Goal: Task Accomplishment & Management: Manage account settings

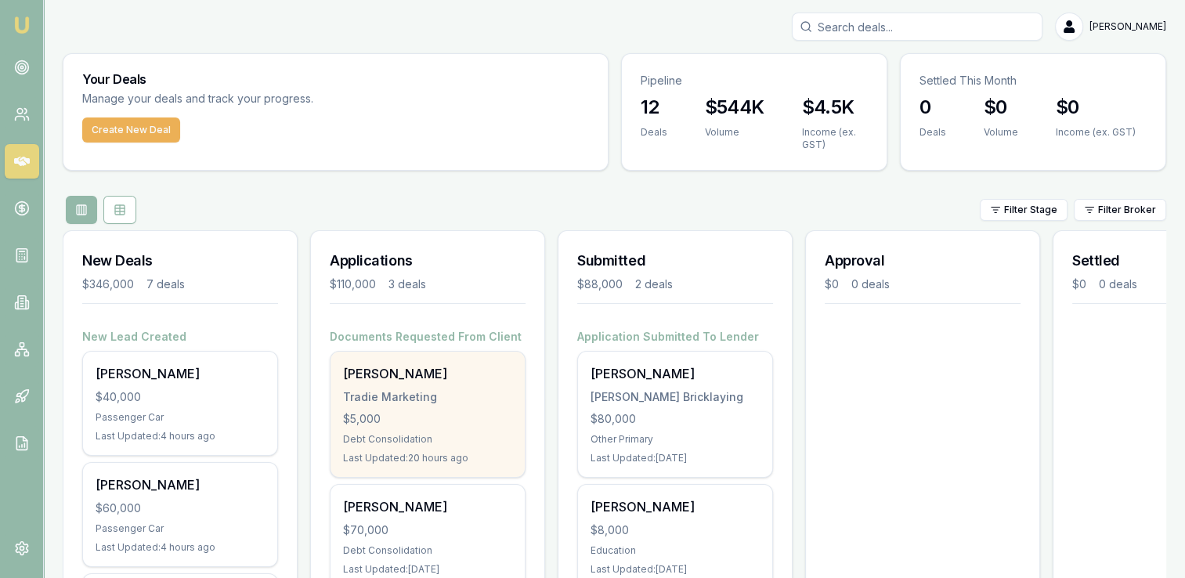
click at [414, 399] on div "Tradie Marketing" at bounding box center [427, 397] width 169 height 16
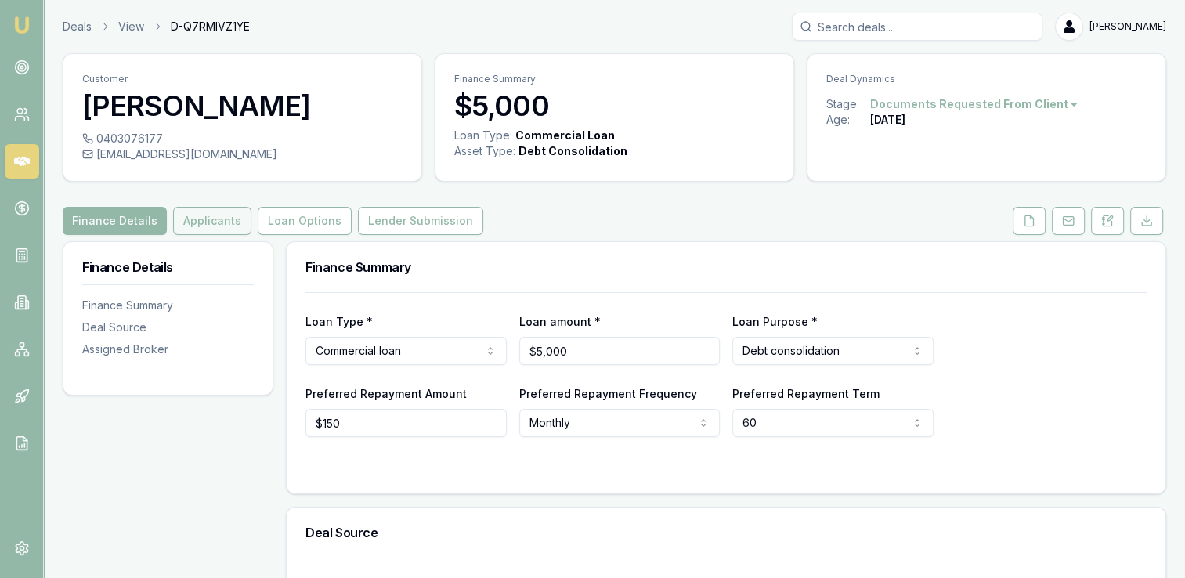
click at [204, 224] on button "Applicants" at bounding box center [212, 221] width 78 height 28
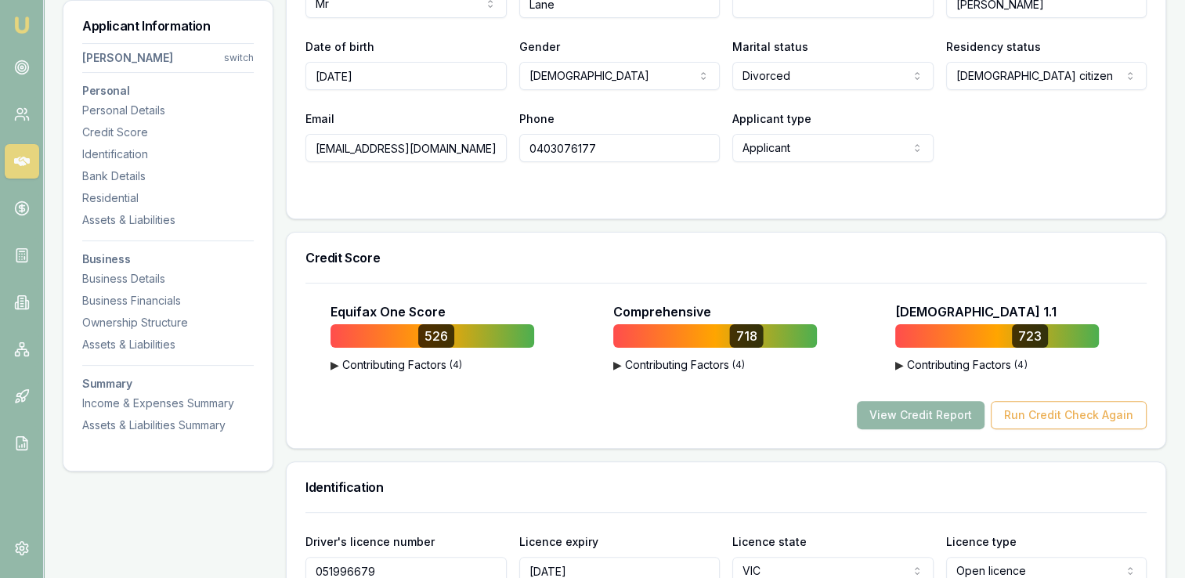
scroll to position [392, 0]
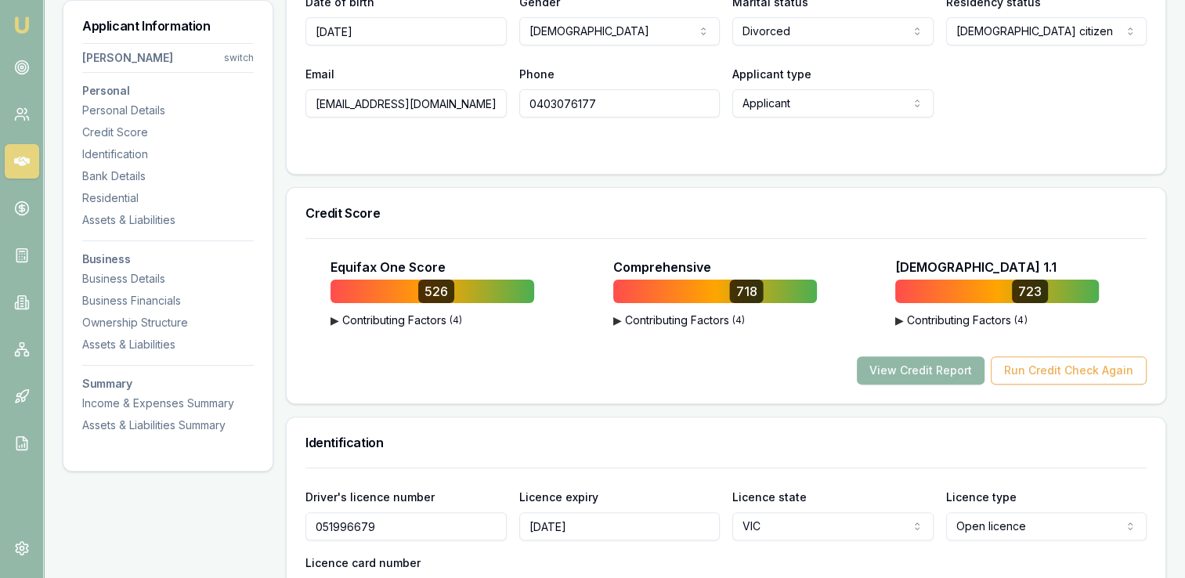
click at [905, 364] on button "View Credit Report" at bounding box center [921, 371] width 128 height 28
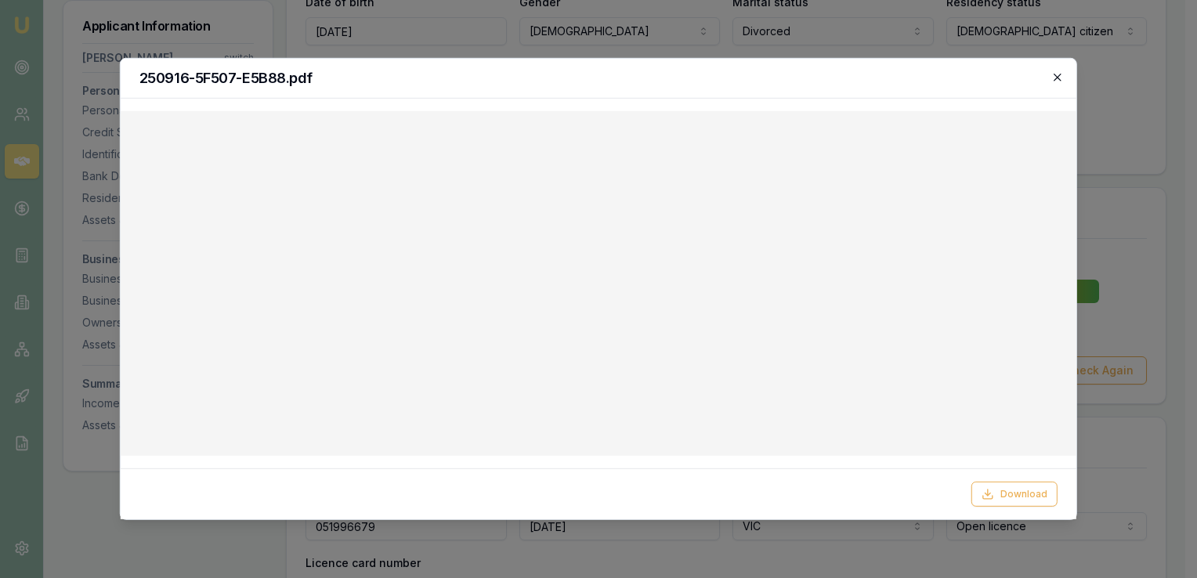
click at [1059, 77] on icon "button" at bounding box center [1057, 77] width 13 height 13
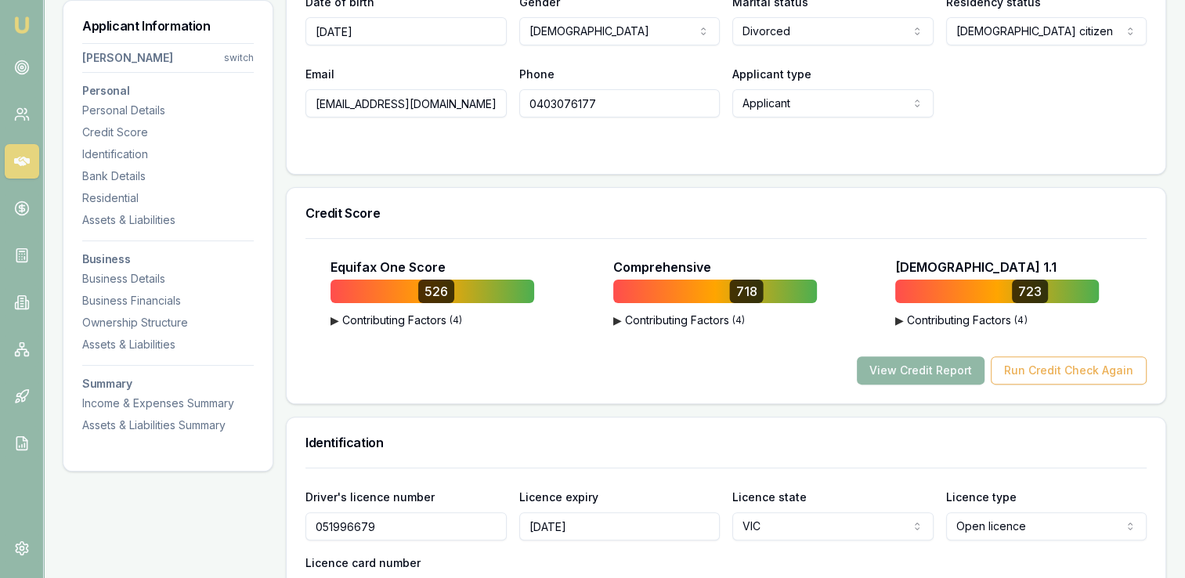
click at [921, 365] on button "View Credit Report" at bounding box center [921, 371] width 128 height 28
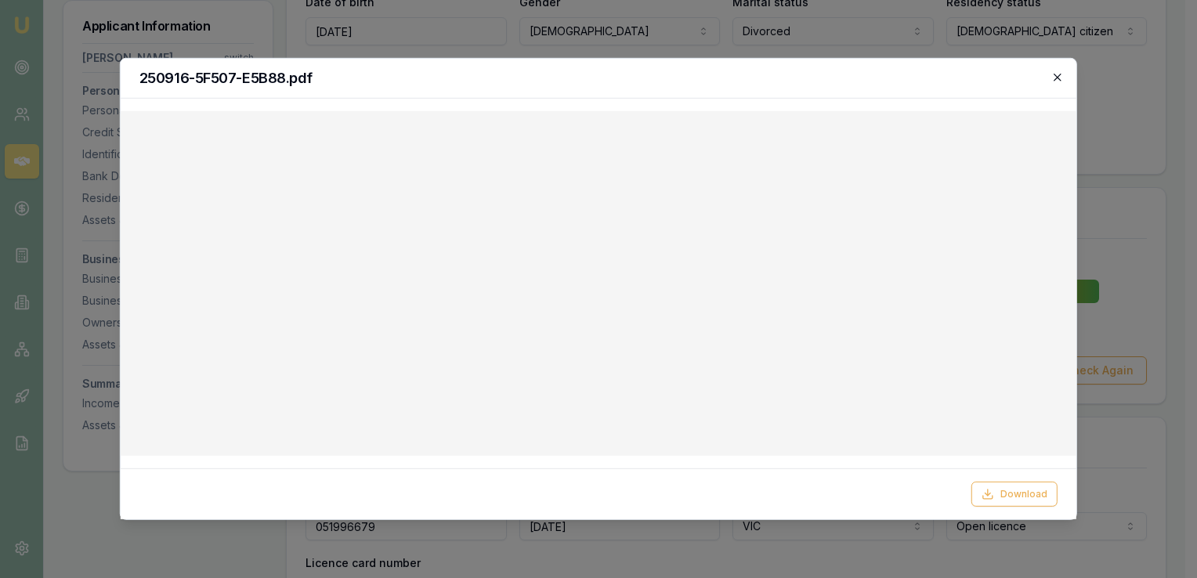
click at [1055, 73] on icon "button" at bounding box center [1057, 77] width 13 height 13
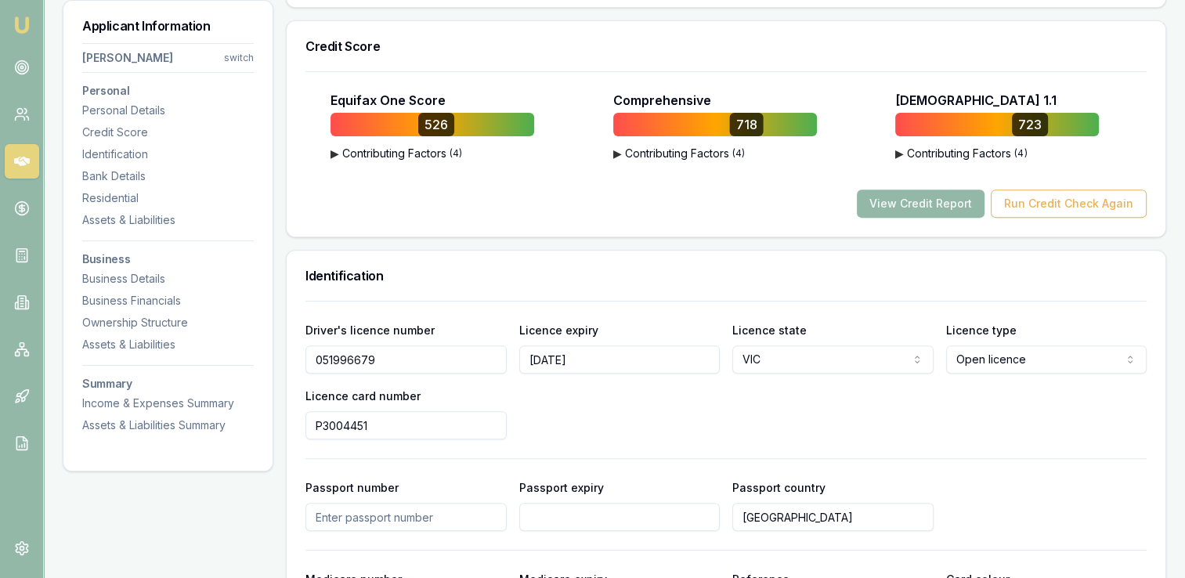
scroll to position [470, 0]
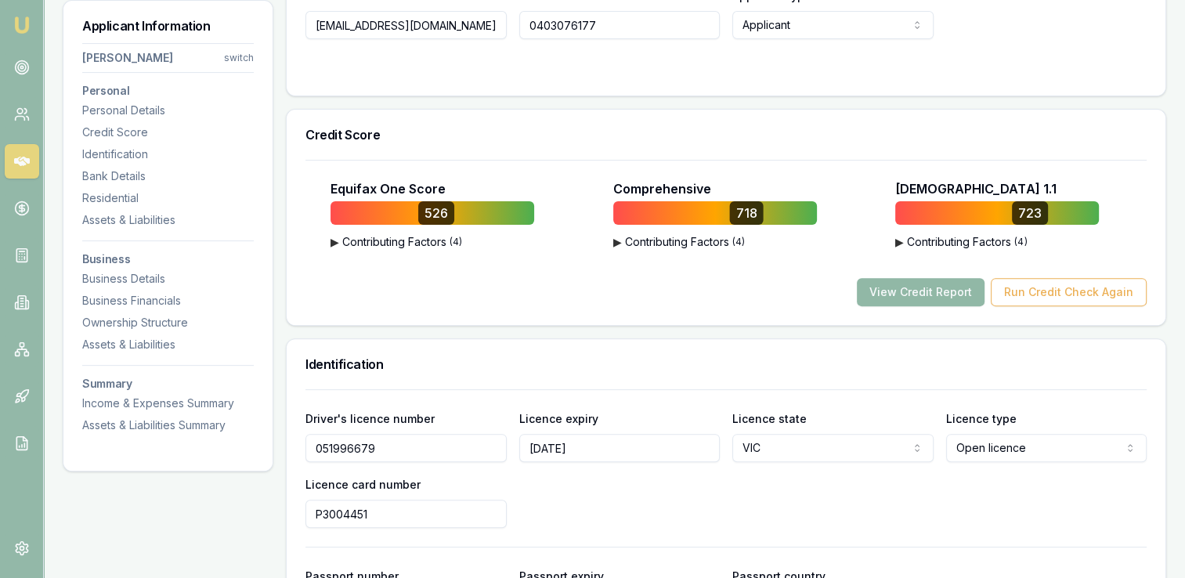
click at [914, 287] on button "View Credit Report" at bounding box center [921, 292] width 128 height 28
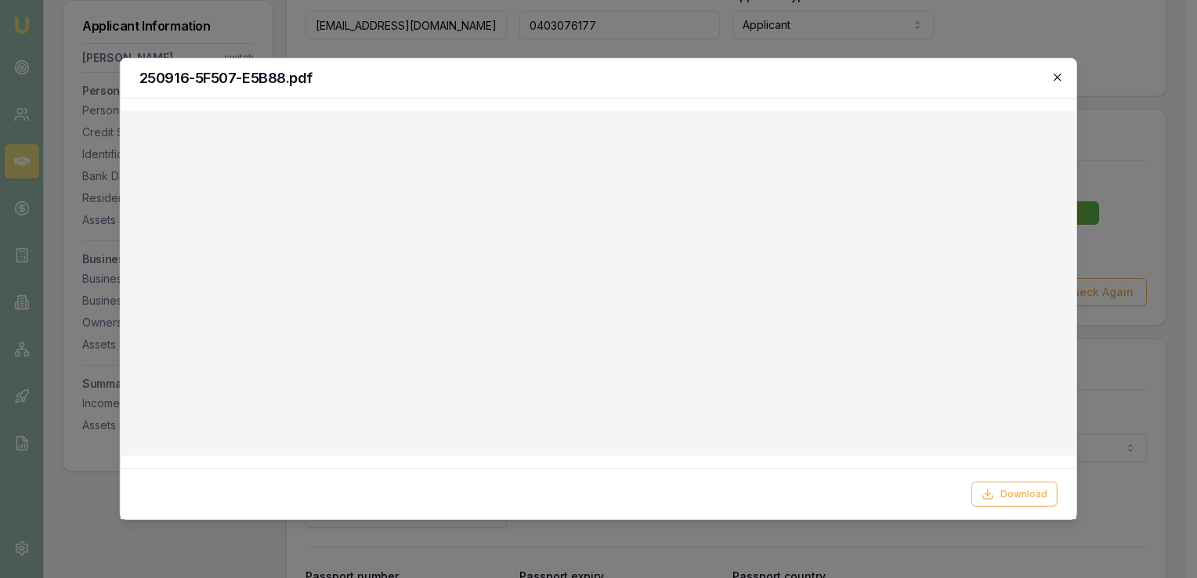
click at [1056, 77] on icon "button" at bounding box center [1057, 77] width 13 height 13
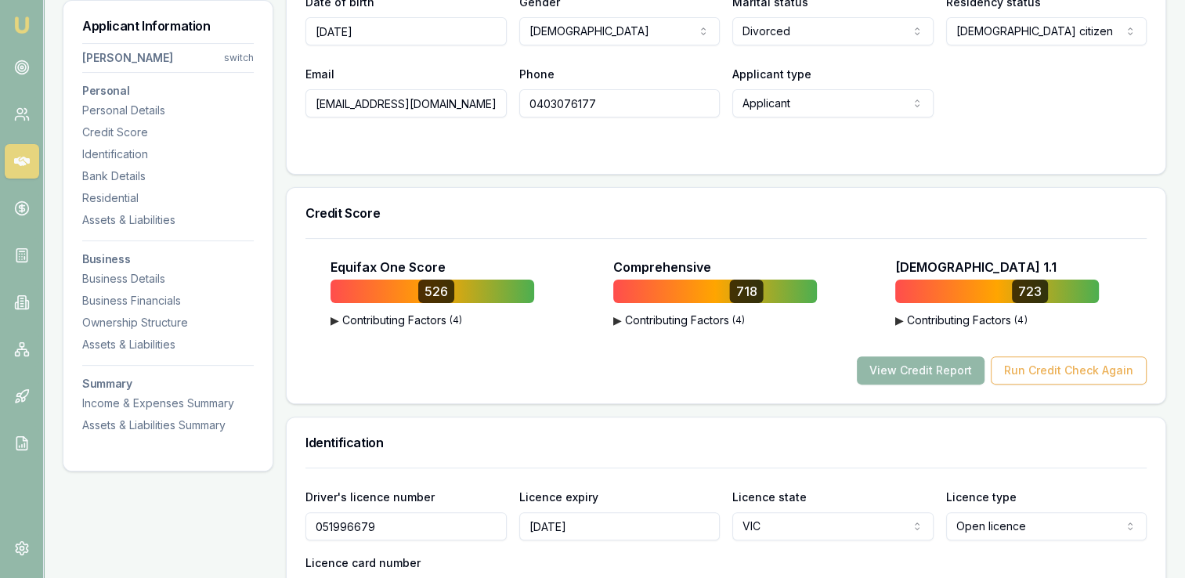
scroll to position [157, 0]
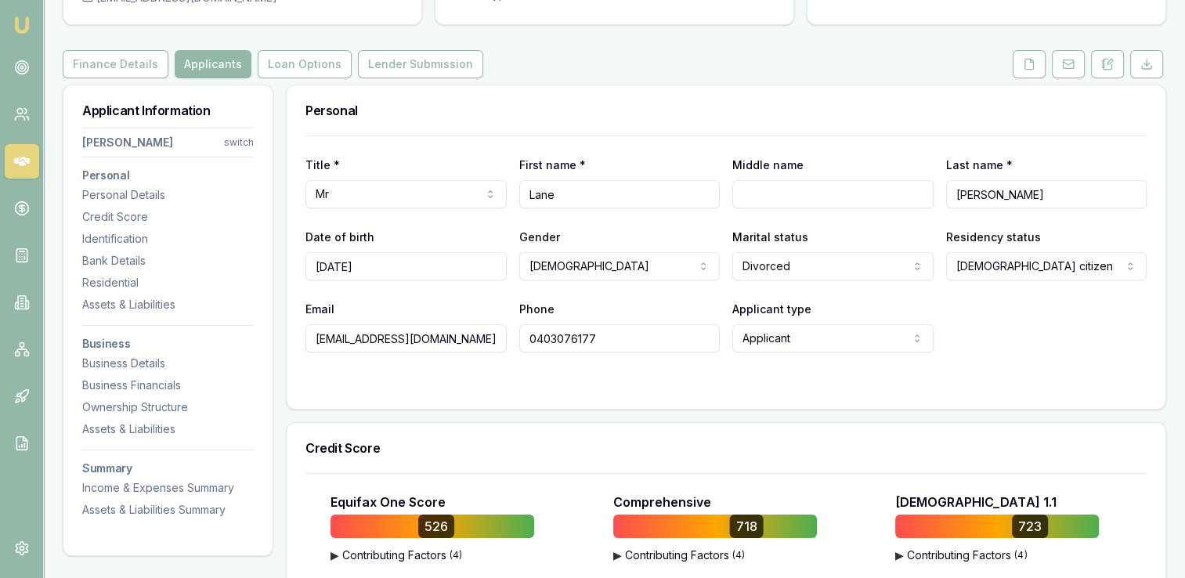
click at [586, 527] on div "Equifax One Score 526 ▶ Contributing Factors ( 4 ) Late Payments of 30+ Days Ac…" at bounding box center [727, 530] width 842 height 74
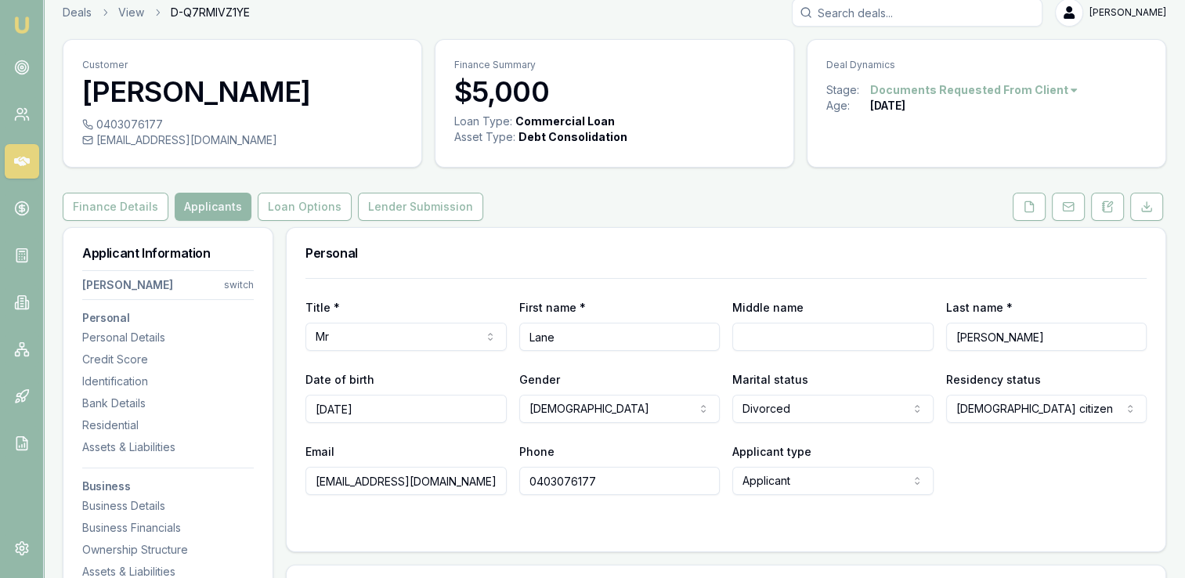
scroll to position [0, 0]
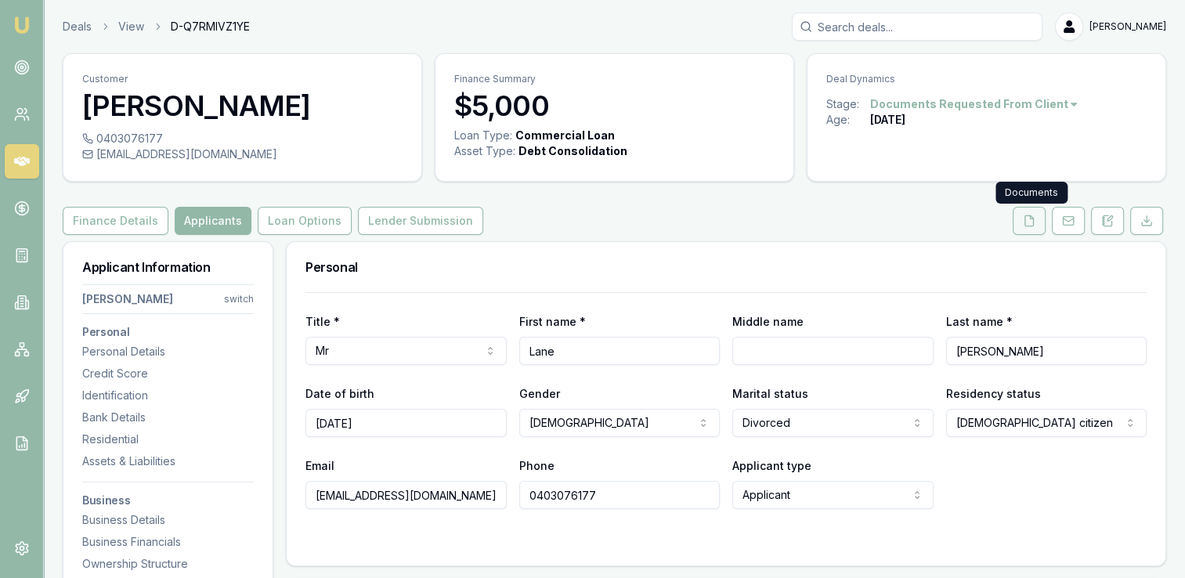
click at [1030, 217] on icon at bounding box center [1029, 221] width 13 height 13
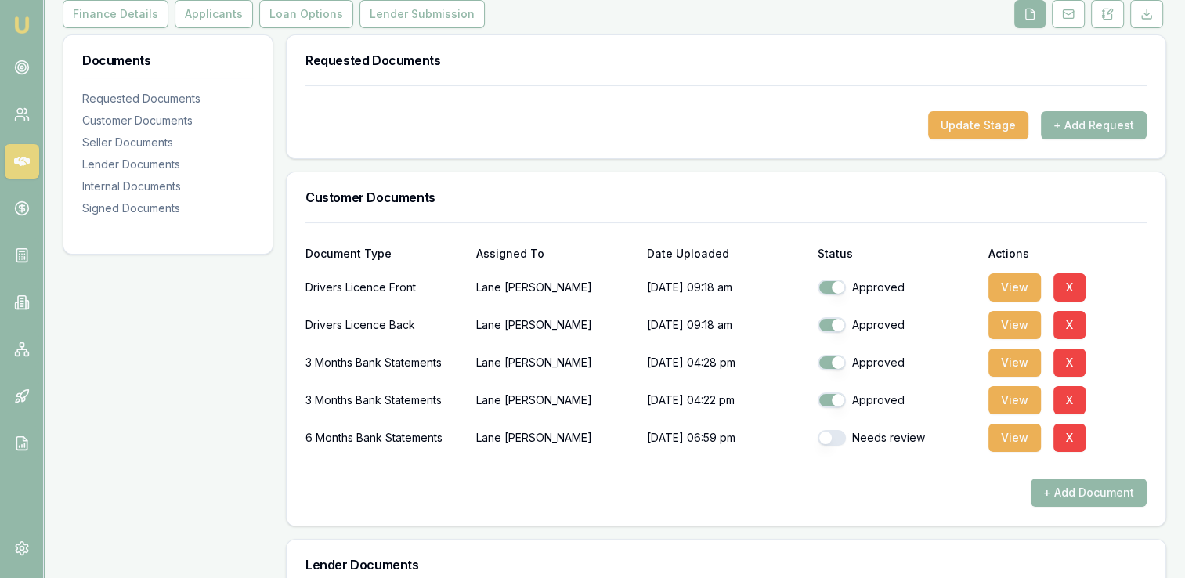
scroll to position [235, 0]
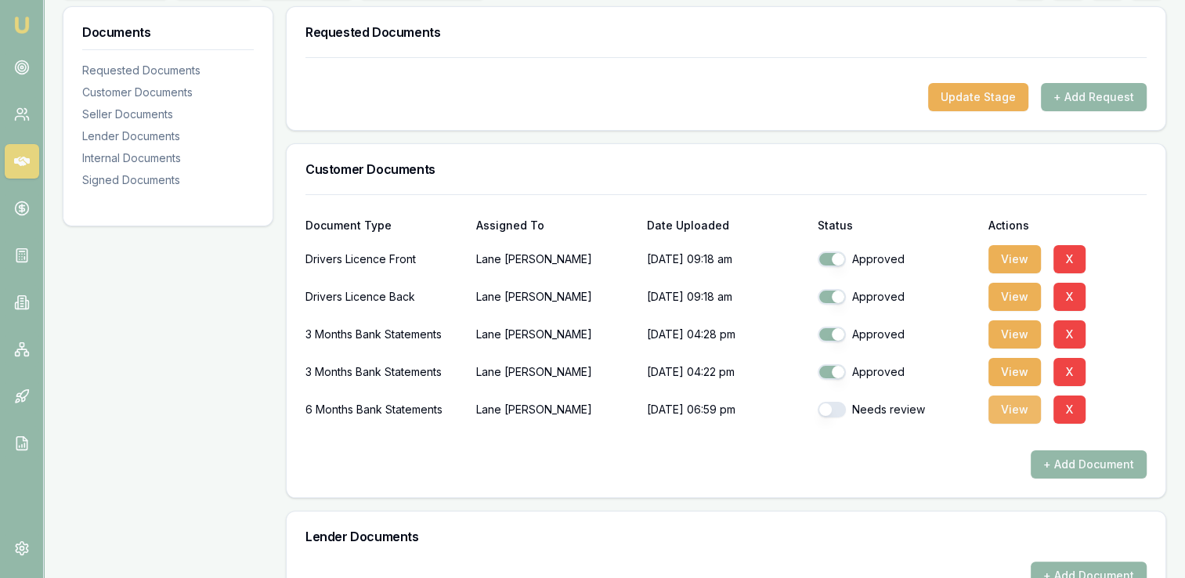
click at [1008, 409] on button "View" at bounding box center [1015, 410] width 52 height 28
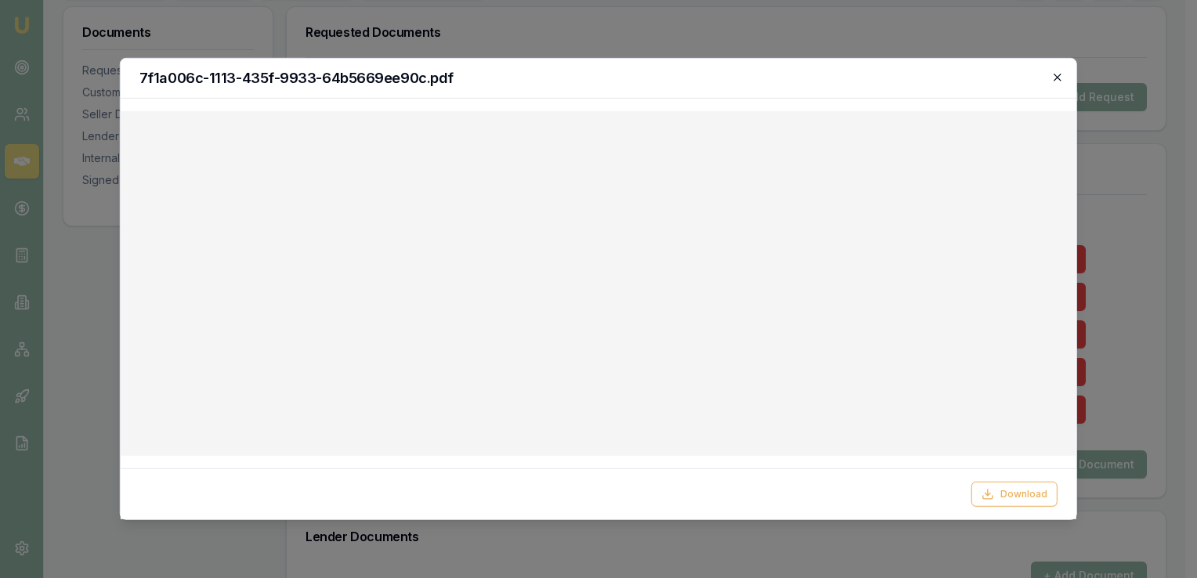
click at [1055, 74] on icon "button" at bounding box center [1057, 77] width 7 height 7
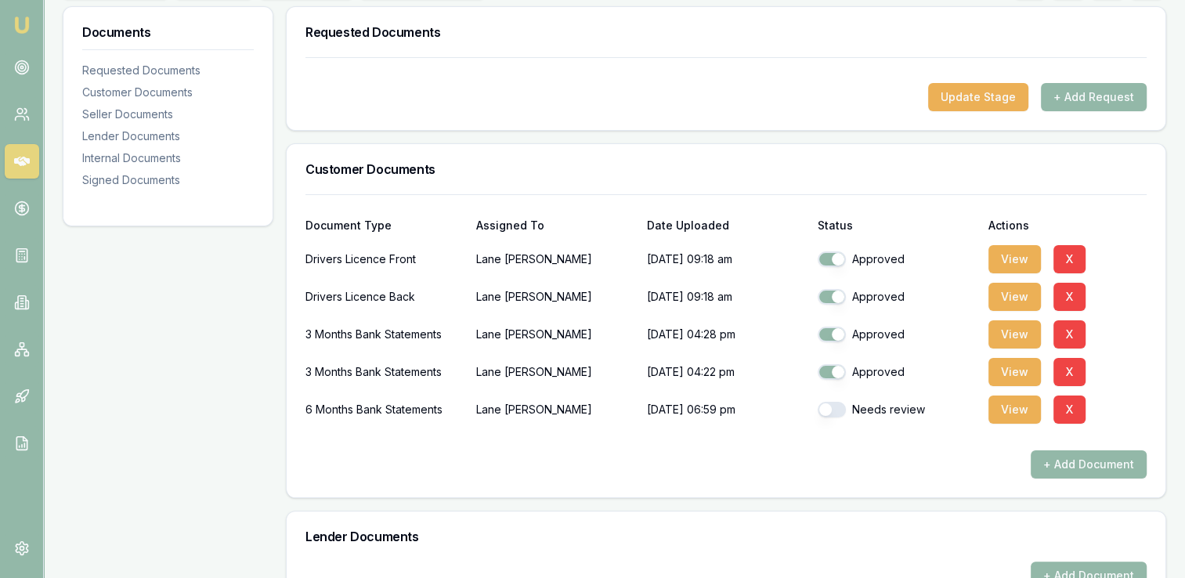
click at [844, 407] on button "button" at bounding box center [832, 410] width 28 height 16
checkbox input "true"
click at [1005, 259] on button "View" at bounding box center [1015, 259] width 52 height 28
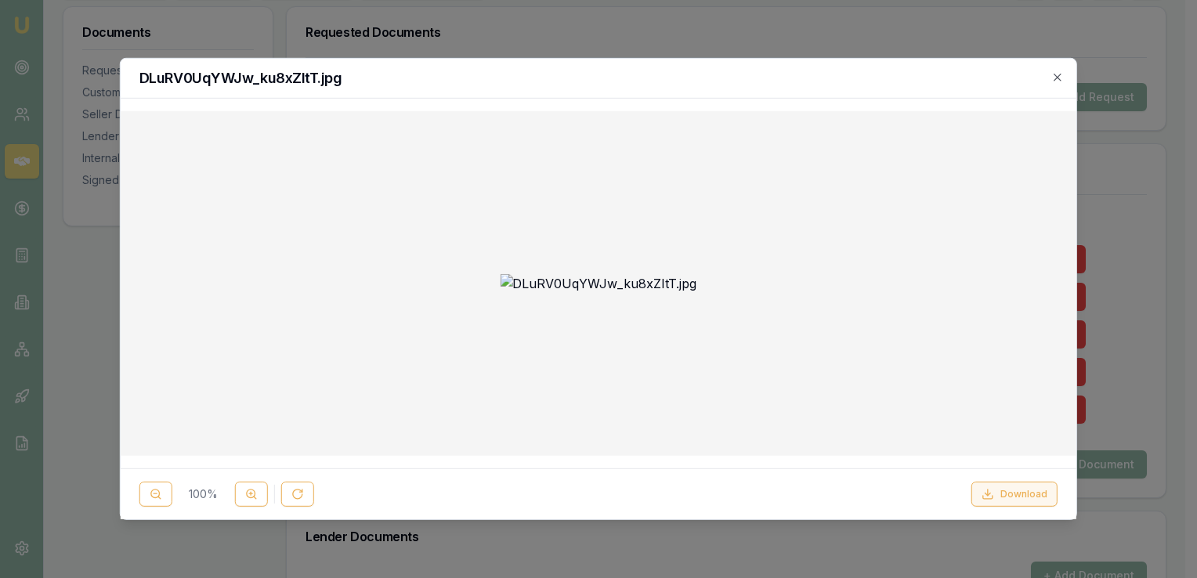
click at [1007, 490] on button "Download" at bounding box center [1015, 494] width 86 height 25
click at [1050, 77] on h2 "DLuRV0UqYWJw_ku8xZItT.jpg" at bounding box center [598, 78] width 918 height 14
click at [1059, 74] on icon "button" at bounding box center [1057, 77] width 13 height 13
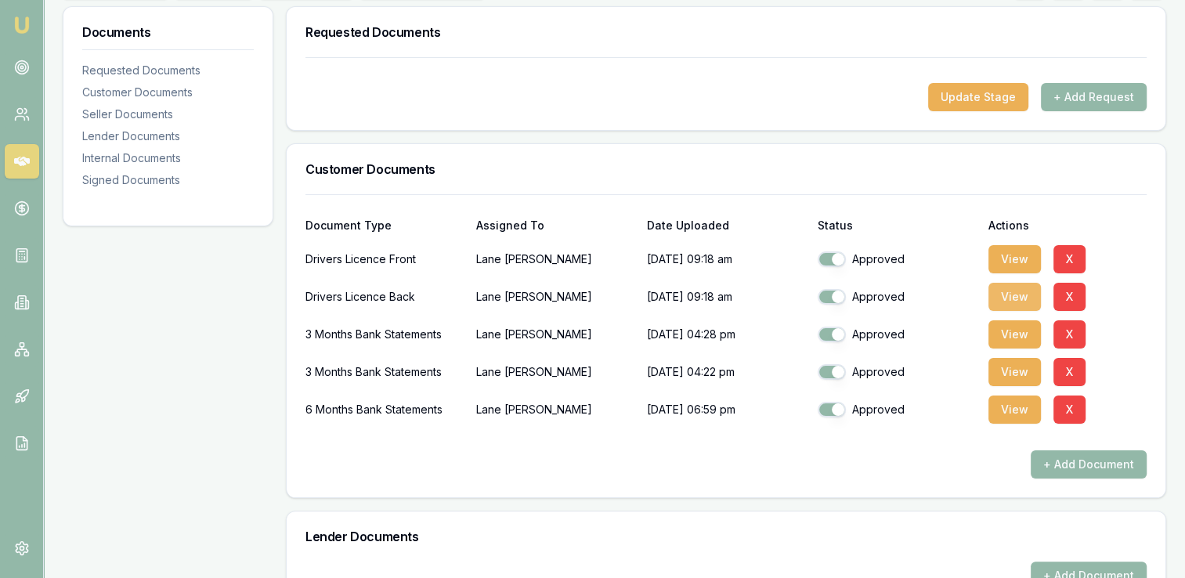
click at [1016, 290] on button "View" at bounding box center [1015, 297] width 52 height 28
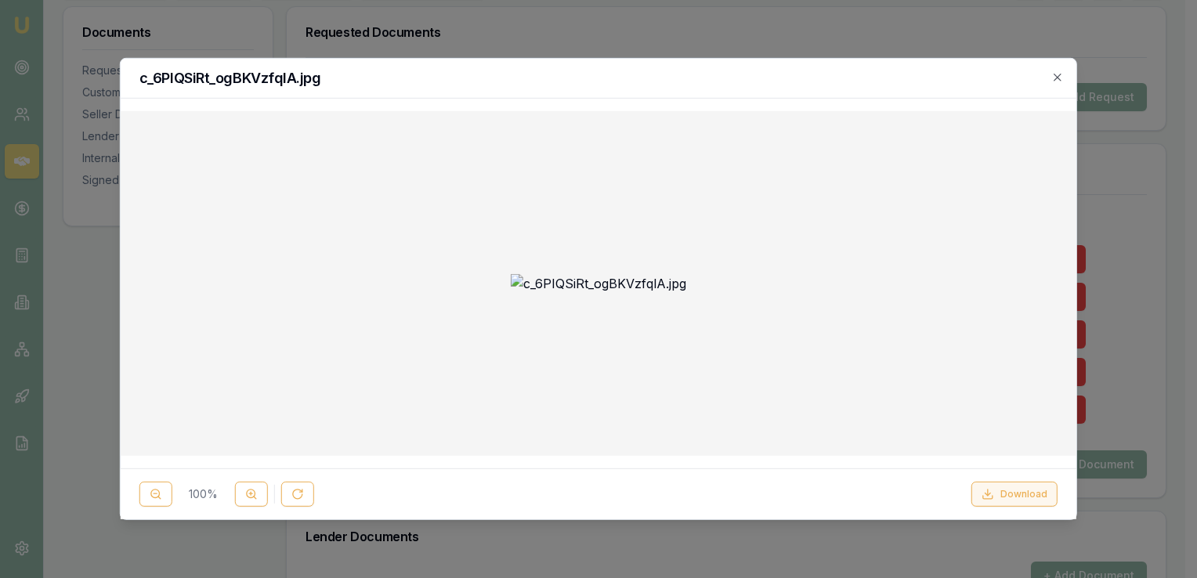
click at [1021, 490] on button "Download" at bounding box center [1015, 494] width 86 height 25
click at [1146, 158] on div at bounding box center [598, 289] width 1197 height 578
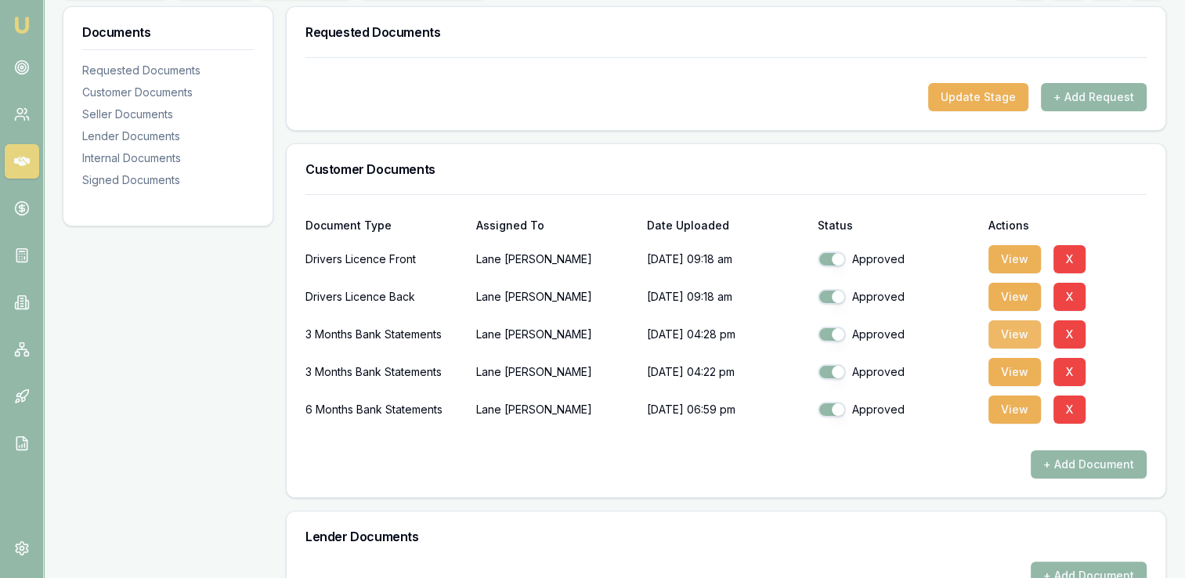
click at [1004, 333] on button "View" at bounding box center [1015, 334] width 52 height 28
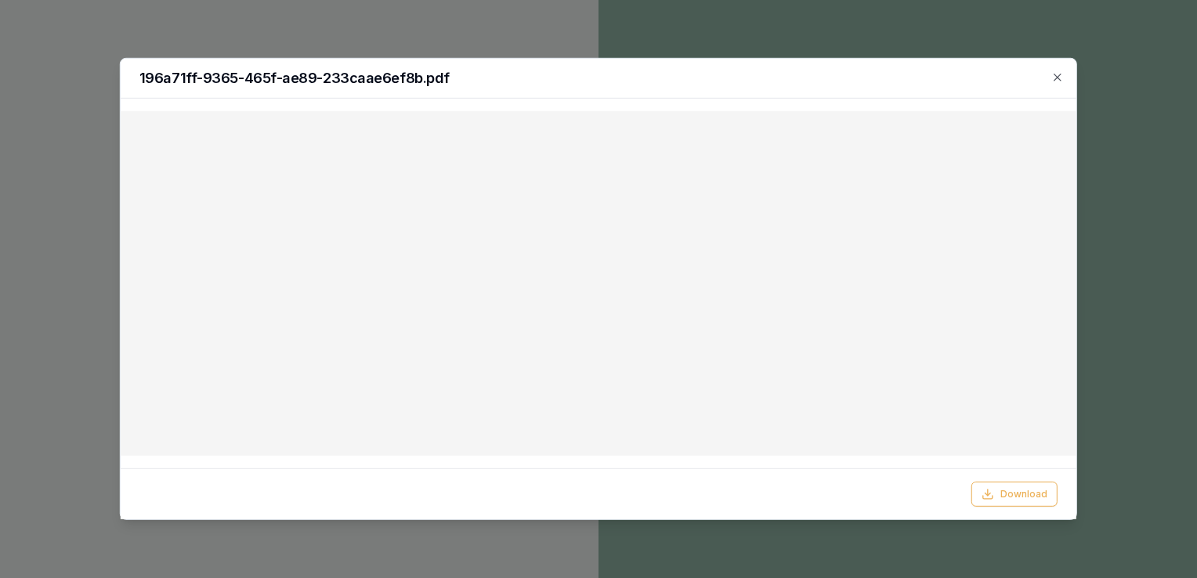
type input "adam.howell@emumoney.com.au"
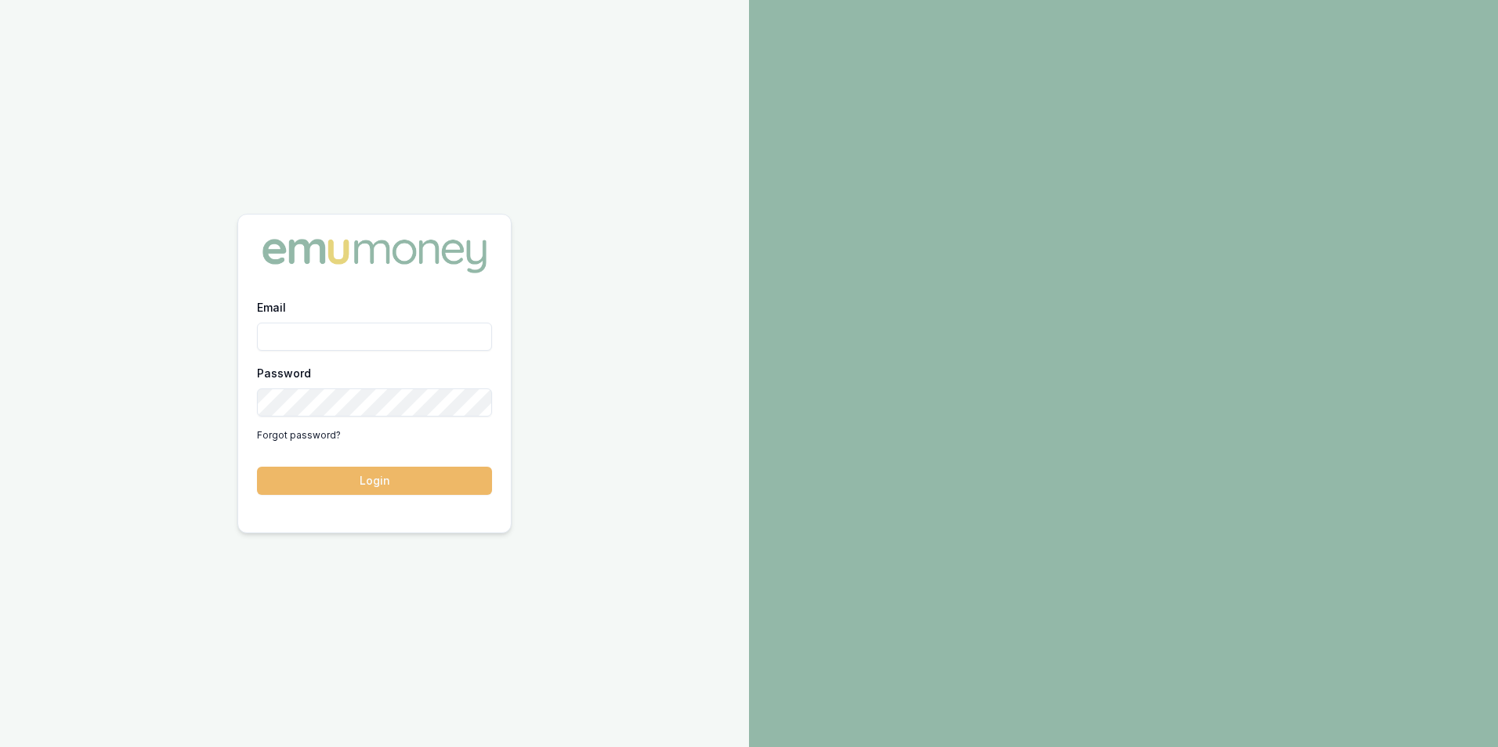
type input "[PERSON_NAME][EMAIL_ADDRESS][PERSON_NAME][DOMAIN_NAME]"
click at [378, 473] on button "Login" at bounding box center [374, 481] width 235 height 28
click at [378, 469] on button "Login" at bounding box center [374, 481] width 235 height 28
click at [400, 480] on button "Login" at bounding box center [374, 481] width 235 height 28
